Goal: Navigation & Orientation: Find specific page/section

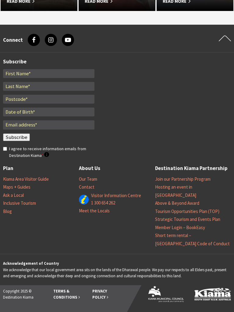
scroll to position [908, 0]
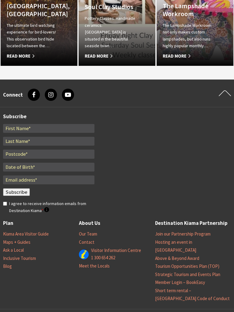
scroll to position [802, 0]
